Goal: Task Accomplishment & Management: Manage account settings

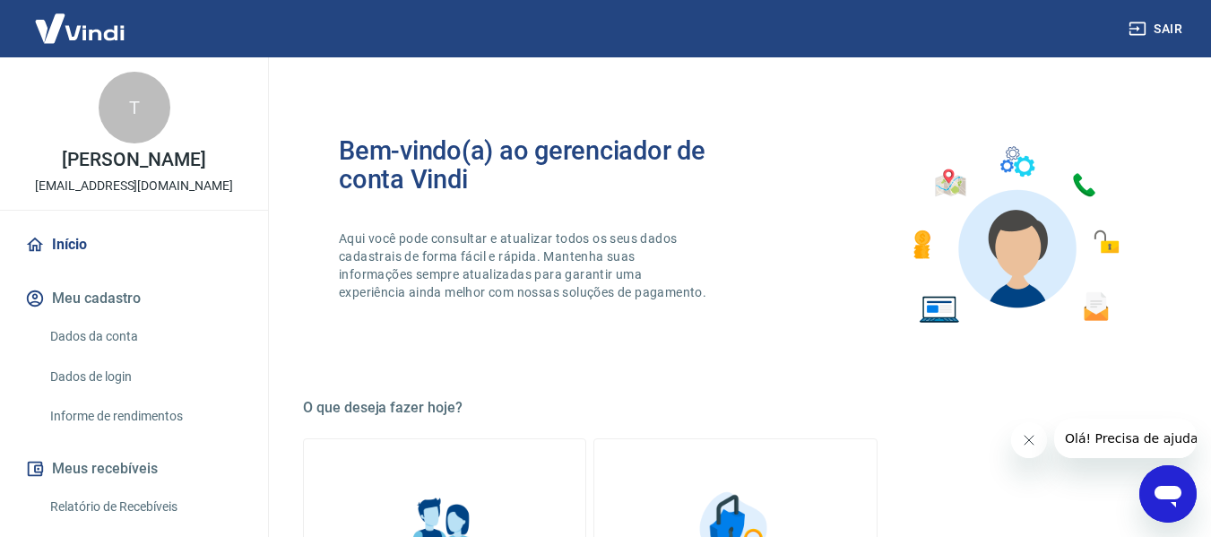
scroll to position [934, 0]
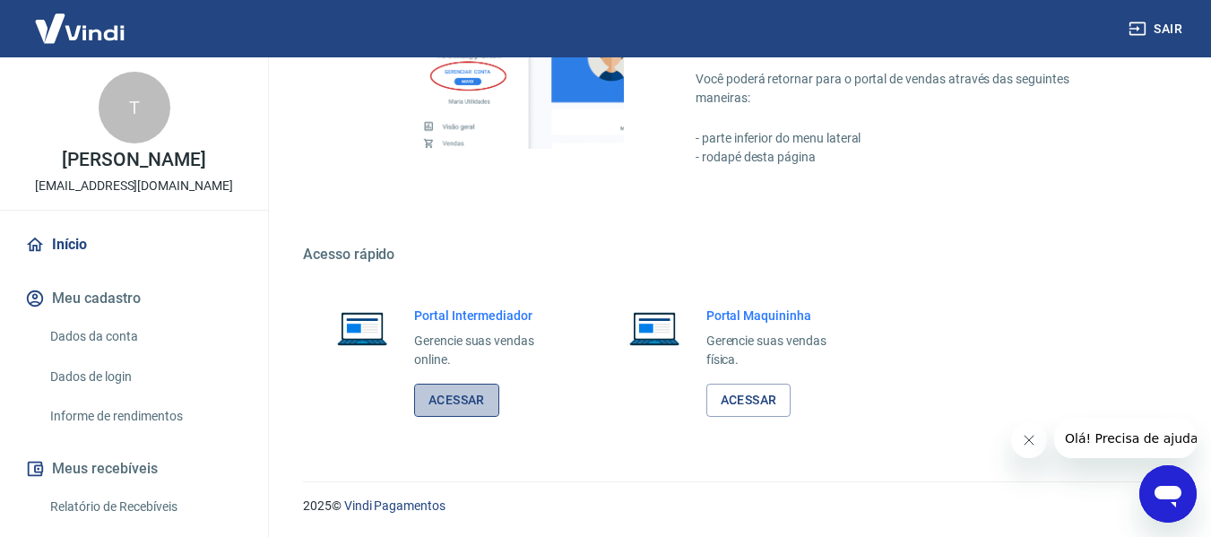
click at [455, 393] on link "Acessar" at bounding box center [456, 400] width 85 height 33
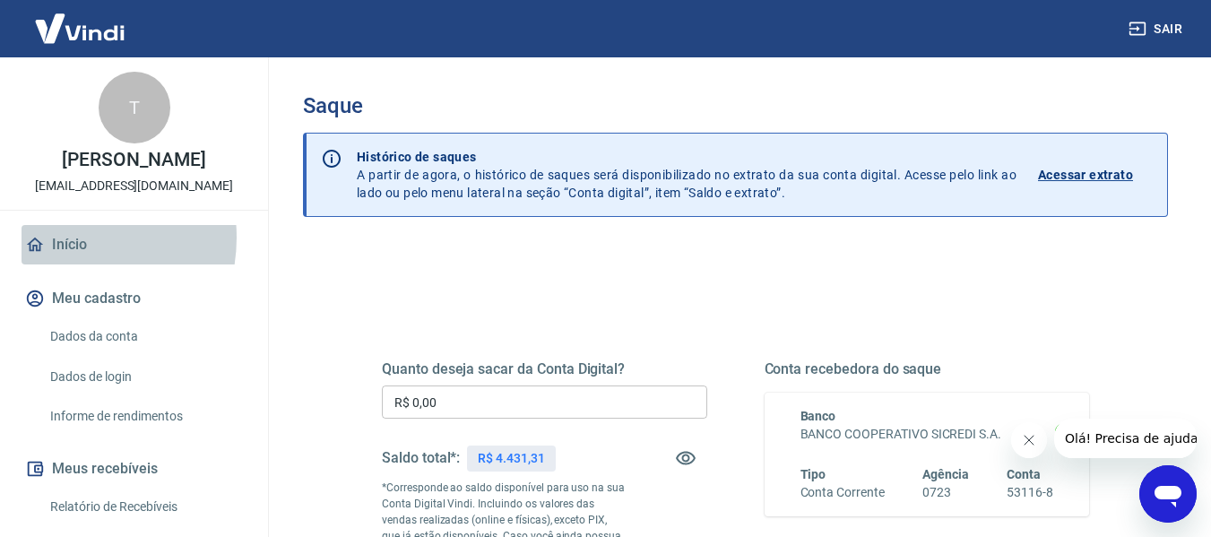
click at [66, 256] on link "Início" at bounding box center [134, 244] width 225 height 39
